Goal: Task Accomplishment & Management: Use online tool/utility

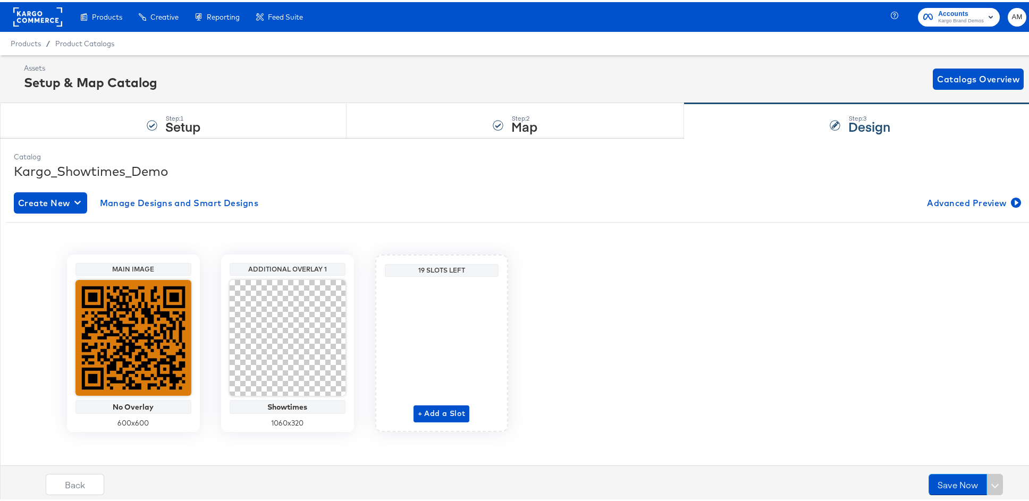
click at [49, 18] on rect at bounding box center [37, 14] width 49 height 19
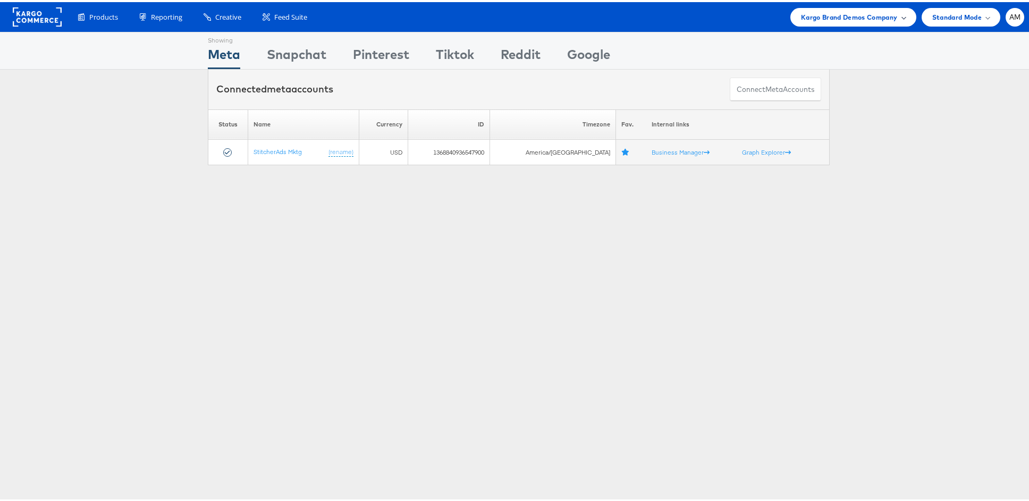
click at [811, 14] on span "Kargo Brand Demos Company" at bounding box center [849, 15] width 97 height 11
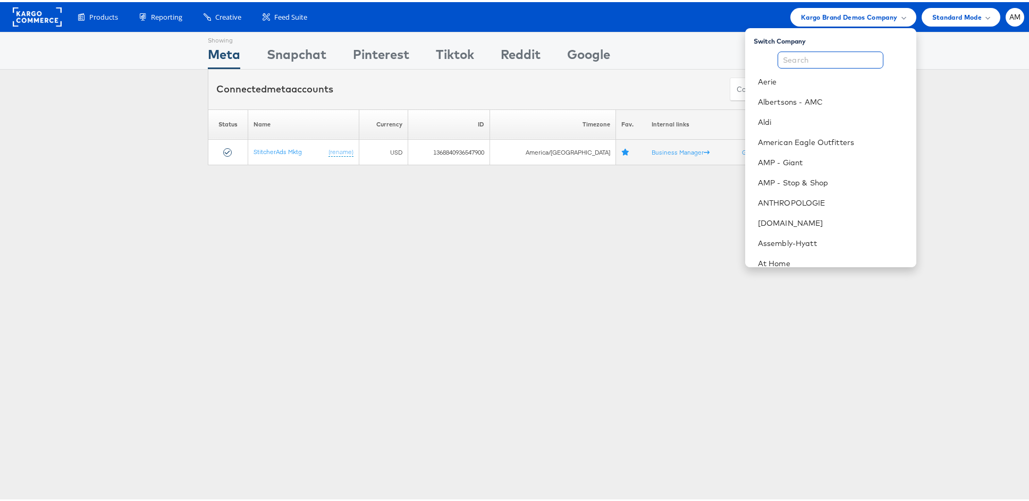
click at [809, 55] on input "text" at bounding box center [830, 57] width 106 height 17
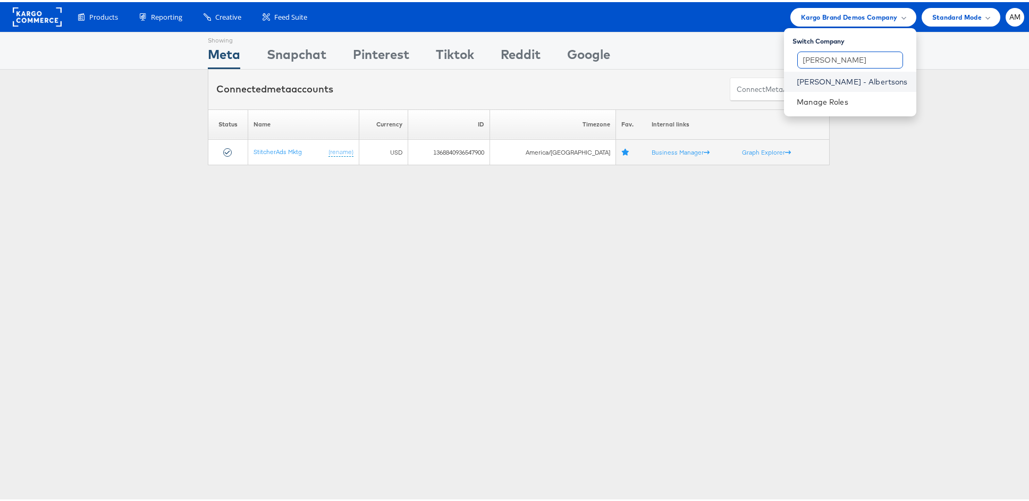
type input "[PERSON_NAME]"
click at [846, 78] on link "[PERSON_NAME] - Albertsons" at bounding box center [851, 79] width 111 height 11
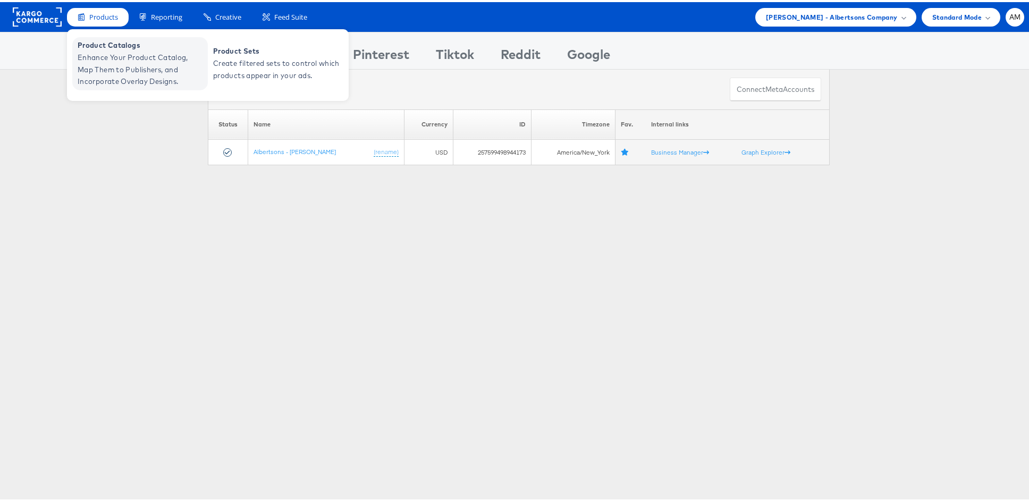
click at [121, 60] on span "Enhance Your Product Catalog, Map Them to Publishers, and Incorporate Overlay D…" at bounding box center [142, 67] width 128 height 36
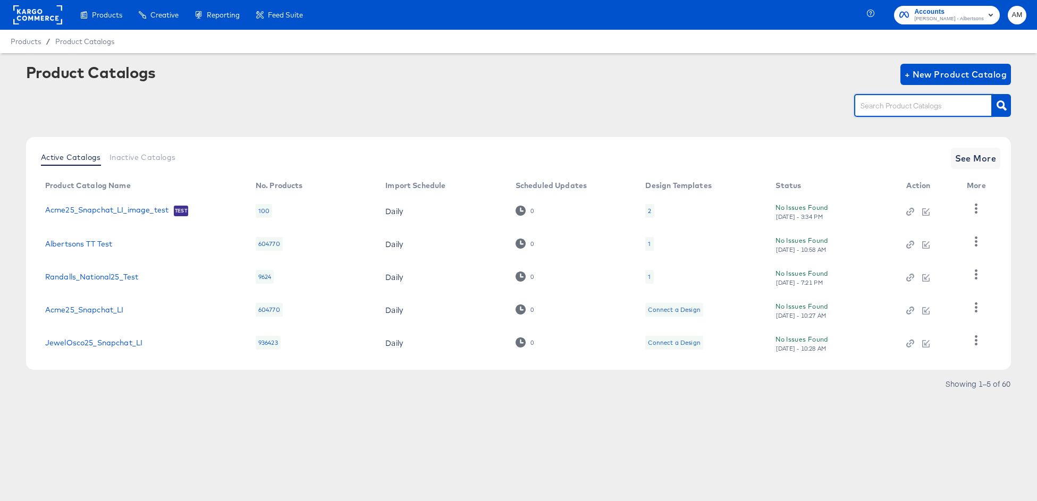
click at [868, 107] on input "text" at bounding box center [914, 106] width 113 height 12
click at [816, 100] on div "retail" at bounding box center [518, 106] width 984 height 24
type input "meta"
drag, startPoint x: 898, startPoint y: 107, endPoint x: 801, endPoint y: 105, distance: 97.3
click at [801, 105] on div "meta" at bounding box center [518, 106] width 984 height 24
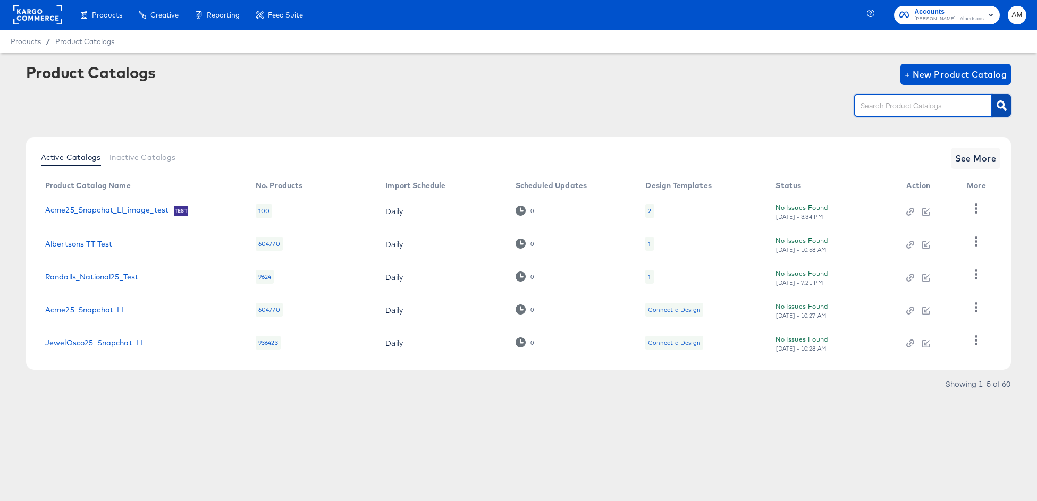
click at [1002, 107] on icon "button" at bounding box center [1001, 105] width 10 height 10
click at [988, 157] on span "See More" at bounding box center [975, 158] width 41 height 15
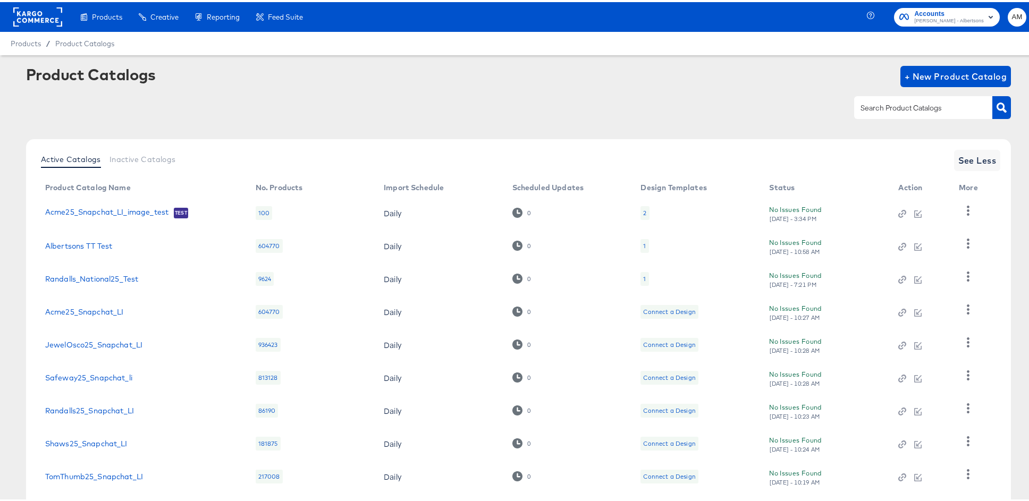
scroll to position [93, 0]
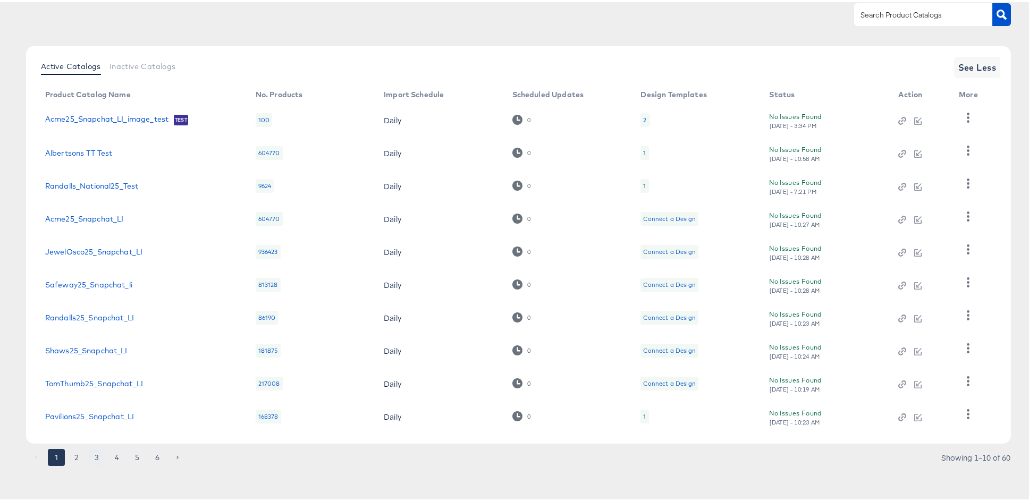
click at [101, 453] on button "3" at bounding box center [96, 455] width 17 height 17
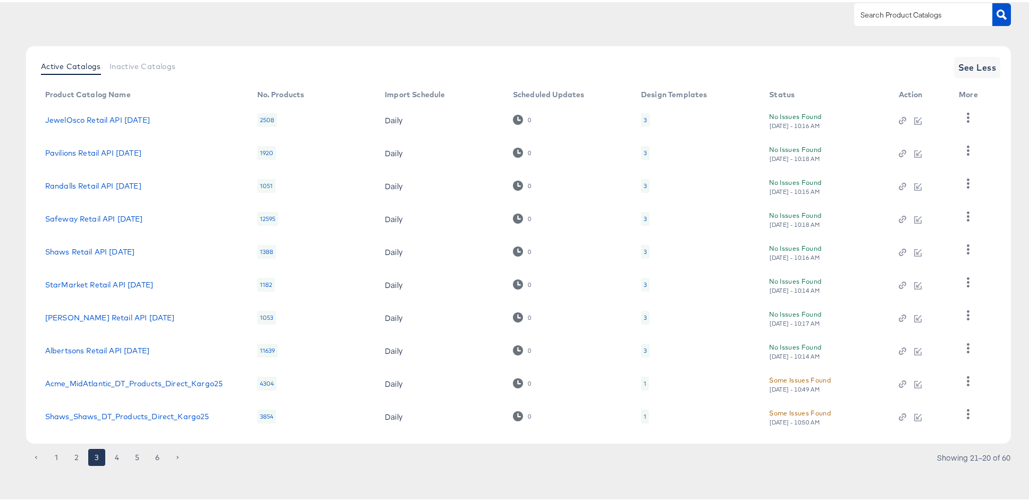
click at [642, 349] on div "3" at bounding box center [645, 349] width 9 height 14
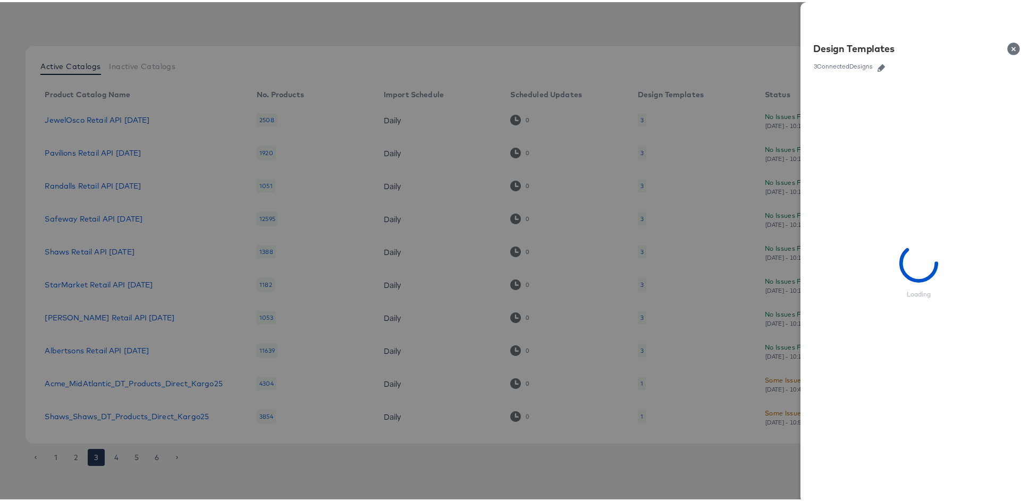
click at [877, 65] on icon "button" at bounding box center [880, 65] width 7 height 7
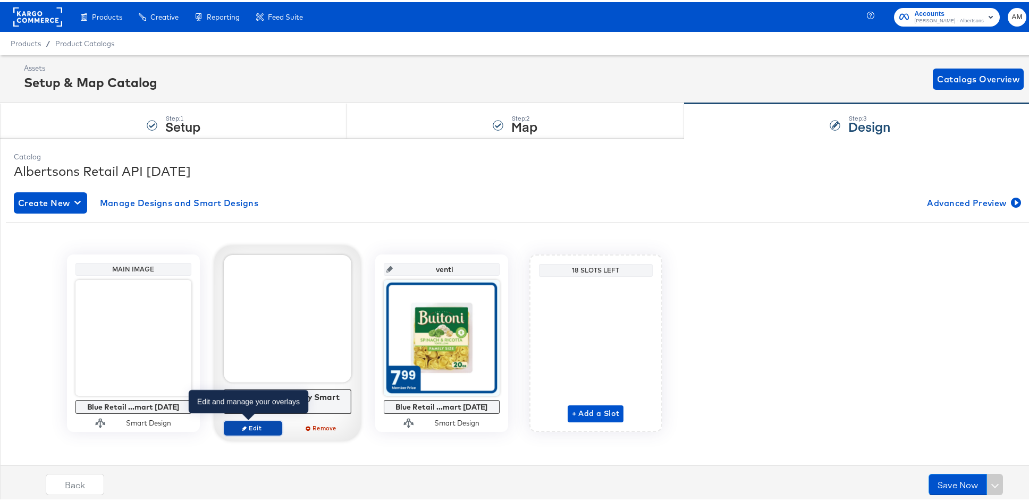
click at [254, 427] on span "Edit" at bounding box center [252, 426] width 49 height 8
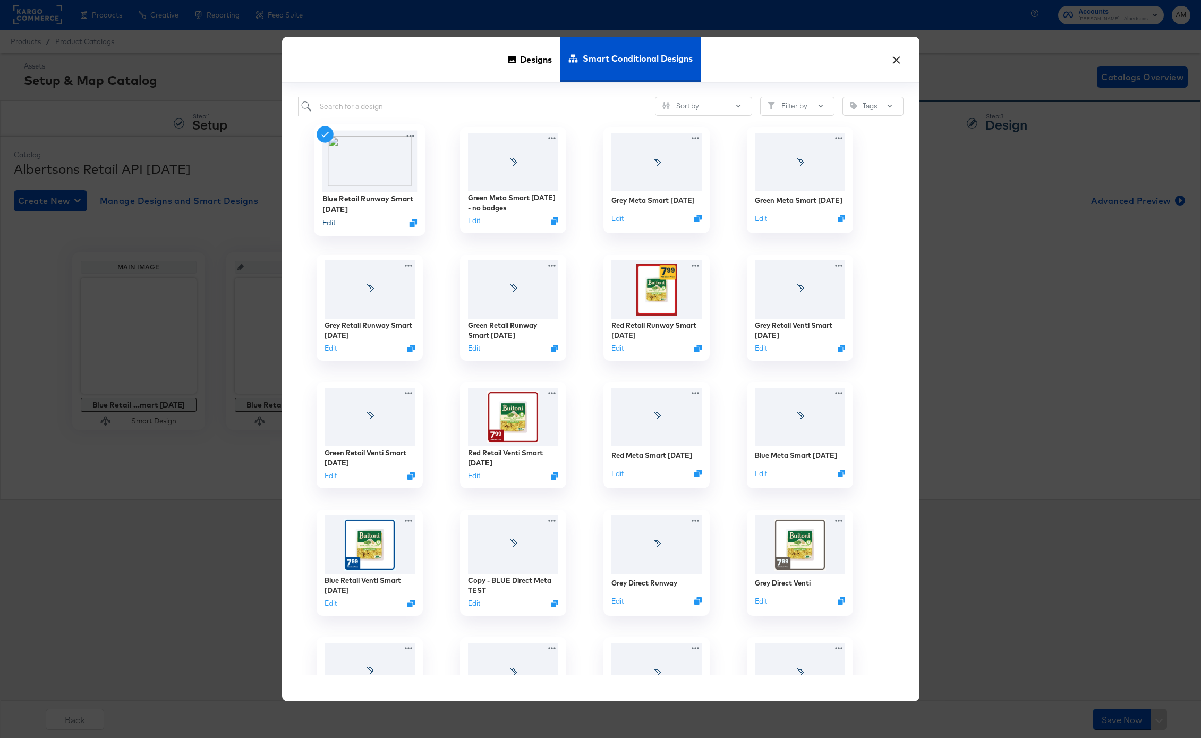
click at [326, 224] on button "Edit" at bounding box center [328, 223] width 13 height 10
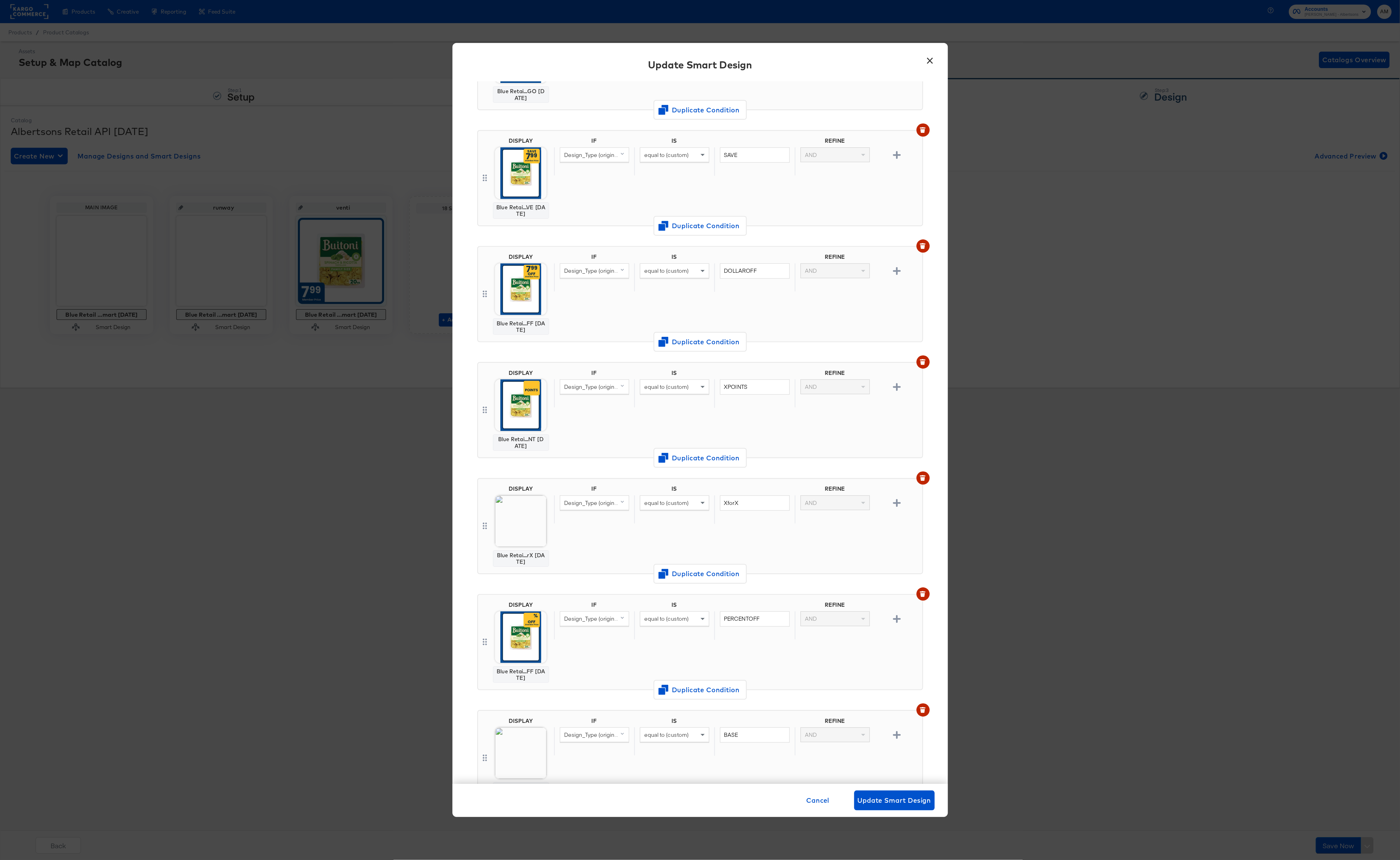
scroll to position [44, 0]
